Goal: Find specific page/section: Find specific page/section

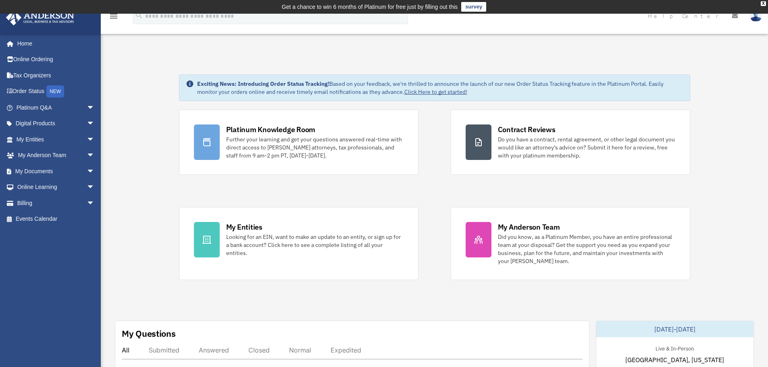
click at [757, 19] on img at bounding box center [756, 16] width 12 height 12
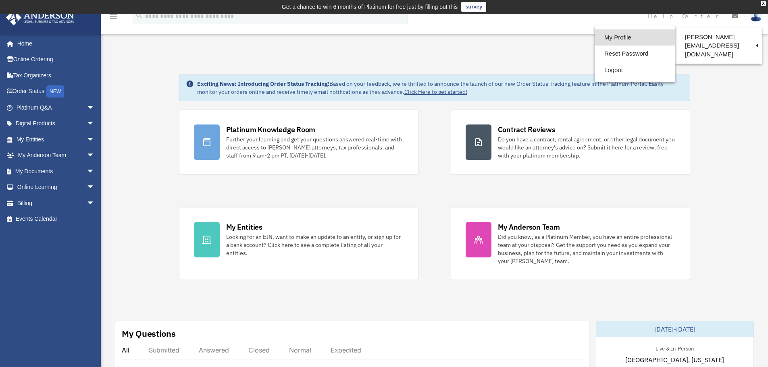
click at [603, 37] on link "My Profile" at bounding box center [634, 37] width 81 height 17
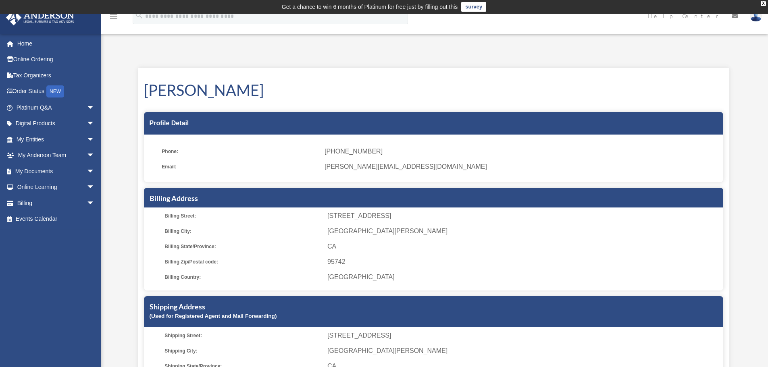
click at [113, 18] on icon "menu" at bounding box center [114, 16] width 10 height 10
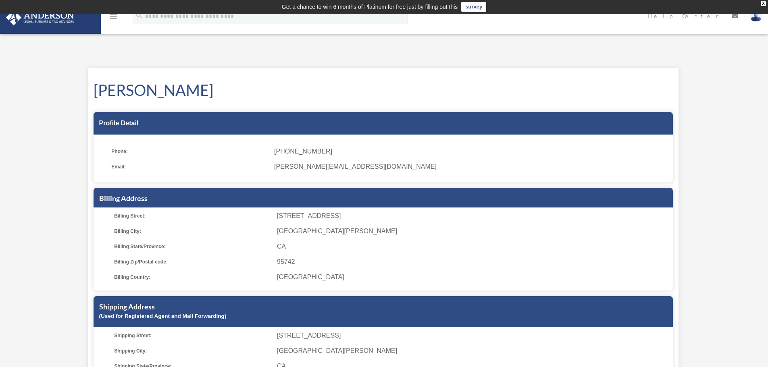
click at [113, 18] on icon "menu" at bounding box center [114, 16] width 10 height 10
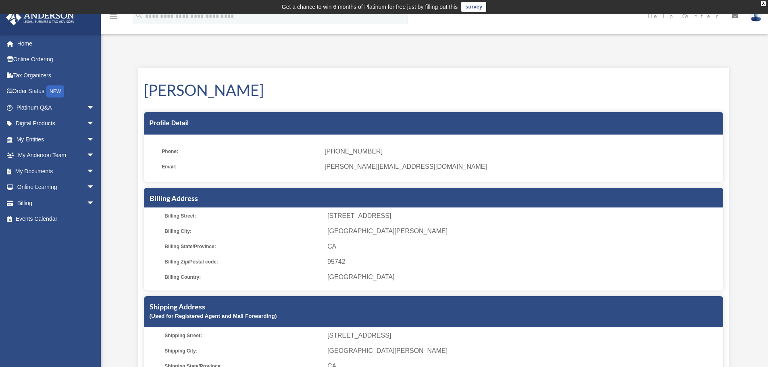
click at [347, 162] on span "[PERSON_NAME][EMAIL_ADDRESS][DOMAIN_NAME]" at bounding box center [520, 166] width 393 height 11
click at [87, 108] on span "arrow_drop_down" at bounding box center [95, 108] width 16 height 17
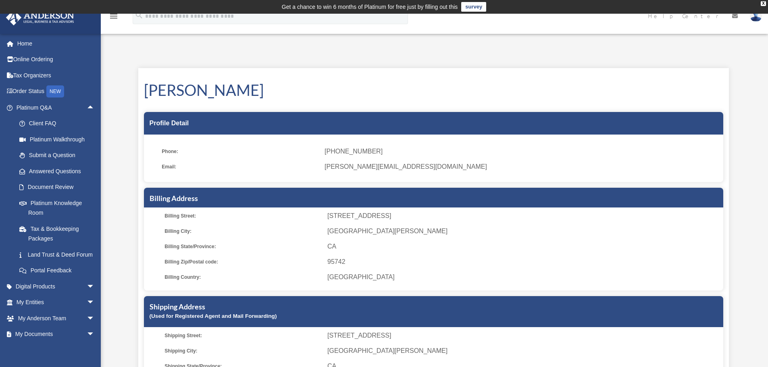
click at [758, 16] on img at bounding box center [756, 16] width 12 height 12
click at [76, 294] on link "Digital Products arrow_drop_down" at bounding box center [56, 286] width 101 height 16
click at [87, 295] on span "arrow_drop_down" at bounding box center [95, 286] width 16 height 17
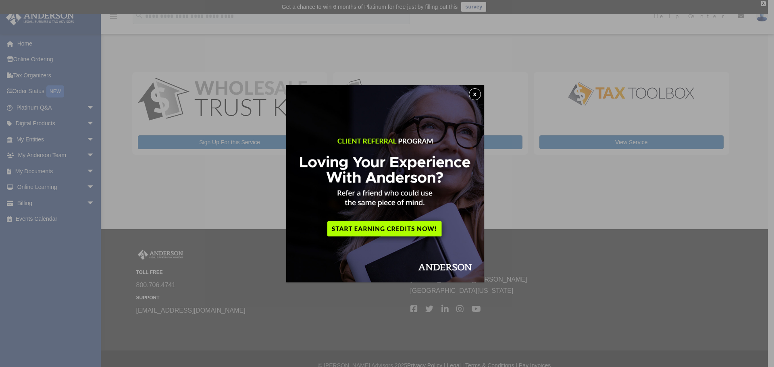
click at [479, 92] on button "x" at bounding box center [475, 94] width 12 height 12
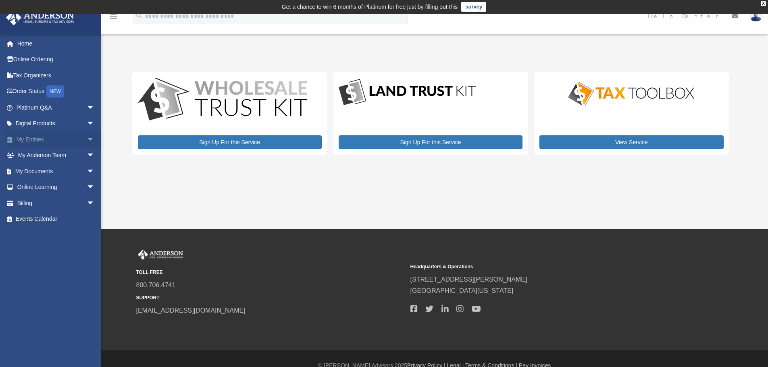
click at [87, 138] on span "arrow_drop_down" at bounding box center [95, 139] width 16 height 17
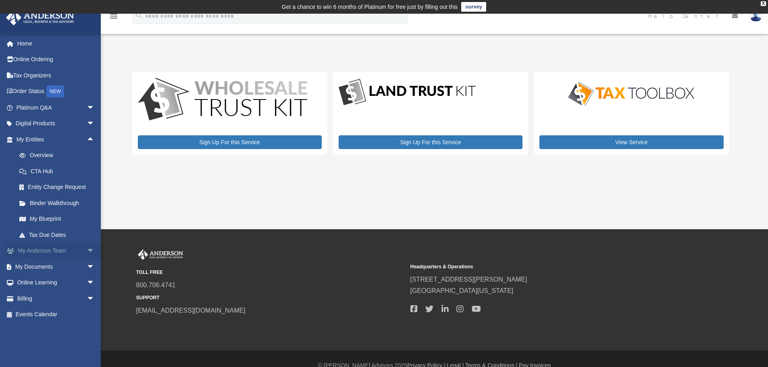
click at [87, 251] on span "arrow_drop_down" at bounding box center [95, 251] width 16 height 17
click at [70, 269] on link "My Anderson Team" at bounding box center [59, 267] width 96 height 16
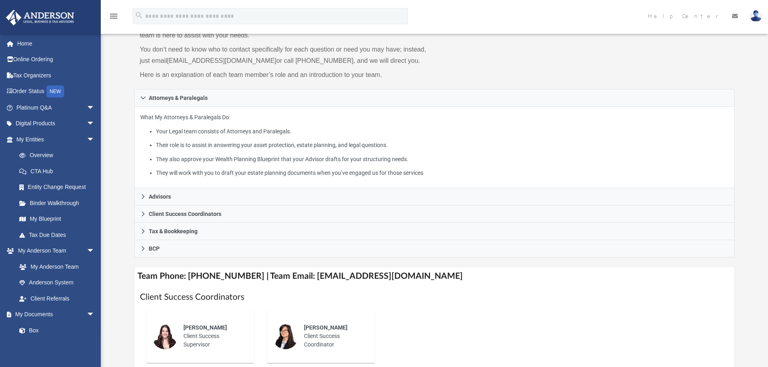
scroll to position [121, 0]
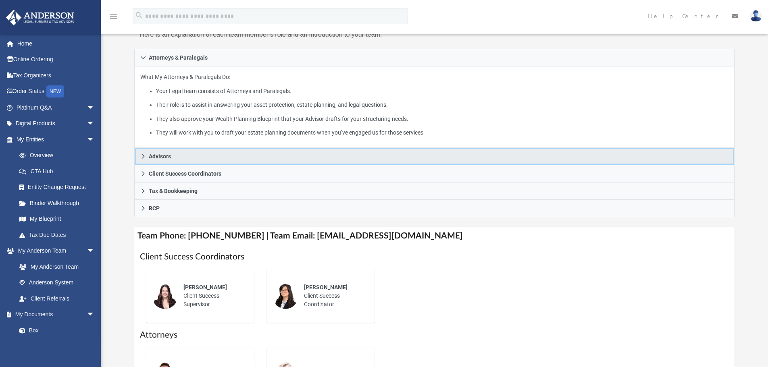
click at [145, 155] on icon at bounding box center [143, 157] width 6 height 6
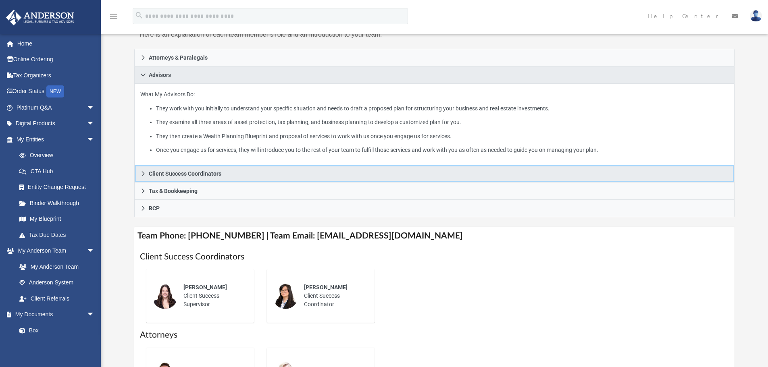
click at [143, 175] on icon at bounding box center [143, 174] width 6 height 6
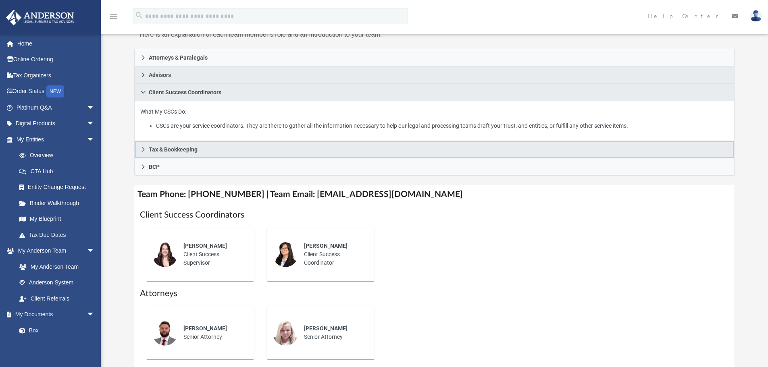
click at [145, 152] on icon at bounding box center [143, 150] width 6 height 6
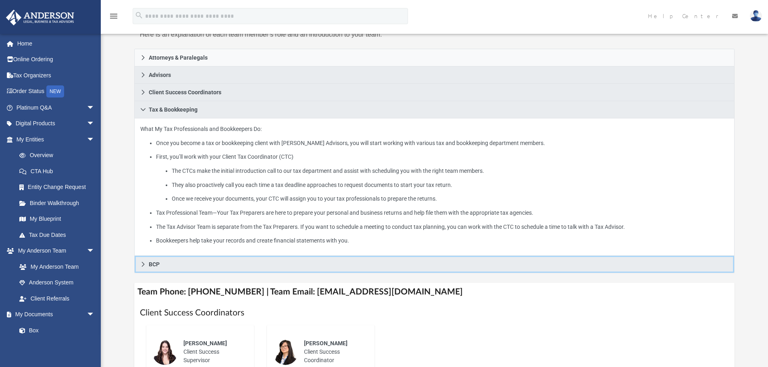
click at [142, 263] on icon at bounding box center [142, 264] width 3 height 5
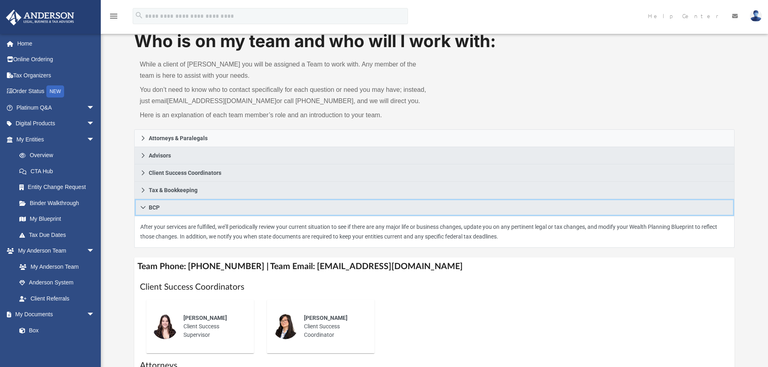
scroll to position [0, 0]
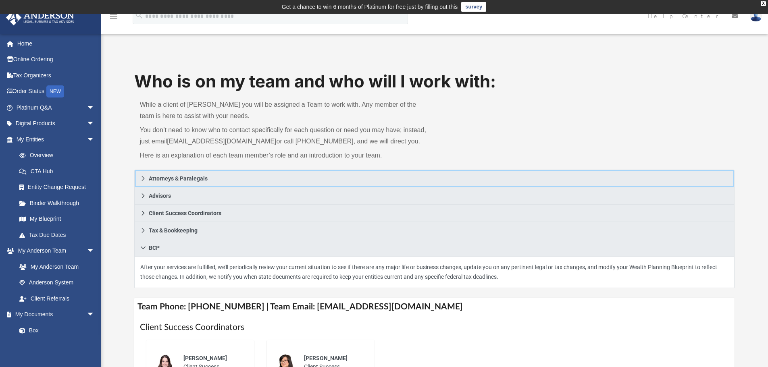
click at [144, 180] on icon at bounding box center [143, 179] width 6 height 6
